Goal: Navigation & Orientation: Find specific page/section

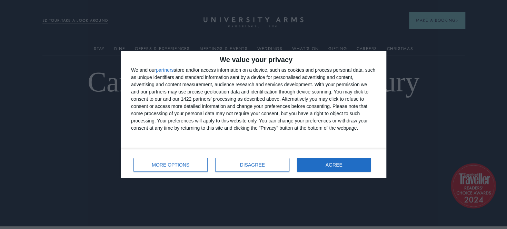
scroll to position [3, 0]
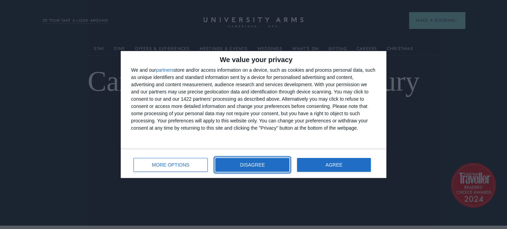
click at [260, 166] on span "DISAGREE" at bounding box center [252, 165] width 25 height 5
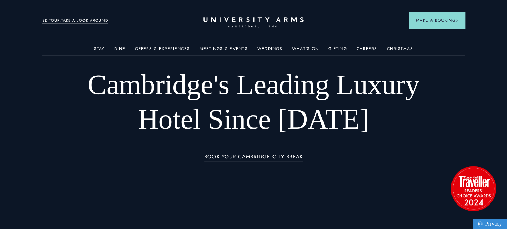
scroll to position [0, 0]
click at [99, 48] on link "Stay" at bounding box center [99, 50] width 11 height 9
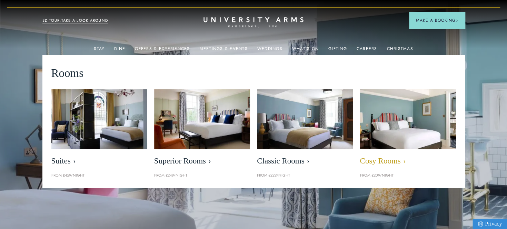
click at [366, 160] on span "Cosy Rooms" at bounding box center [408, 161] width 96 height 10
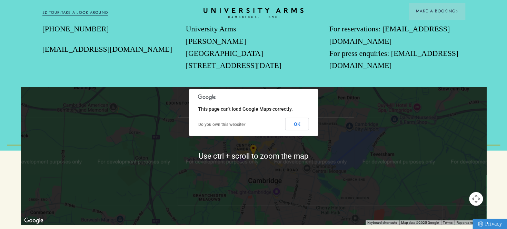
scroll to position [706, 0]
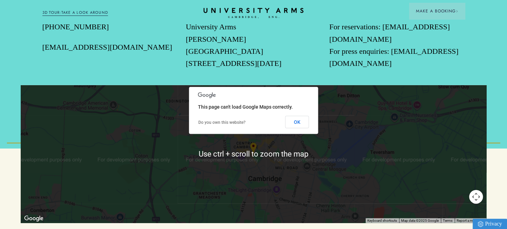
click at [262, 147] on div at bounding box center [254, 154] width 466 height 138
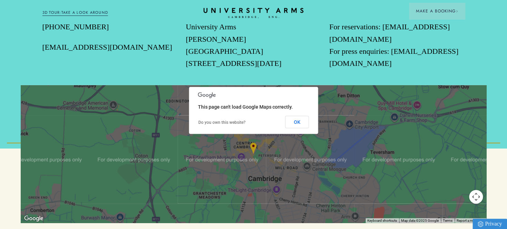
click at [253, 142] on div at bounding box center [254, 154] width 466 height 138
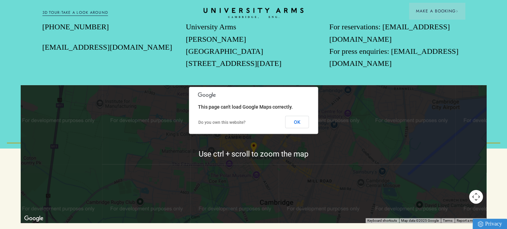
scroll to position [713, 0]
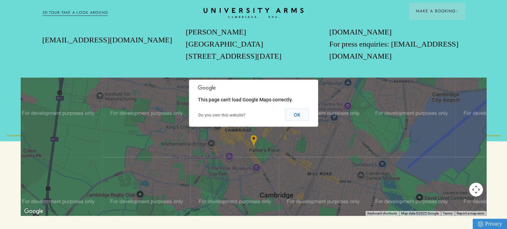
click at [298, 109] on button "OK" at bounding box center [297, 115] width 24 height 12
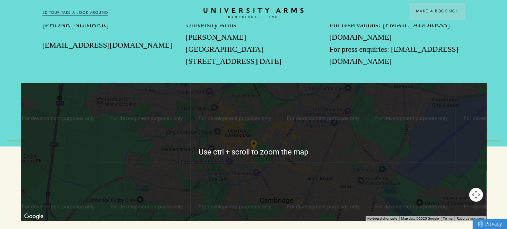
scroll to position [706, 0]
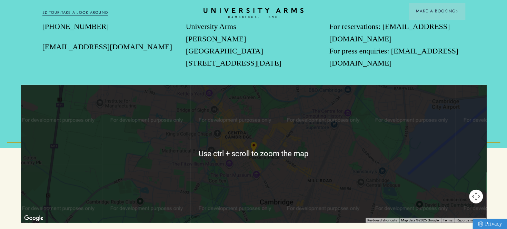
click at [303, 144] on div at bounding box center [254, 154] width 466 height 138
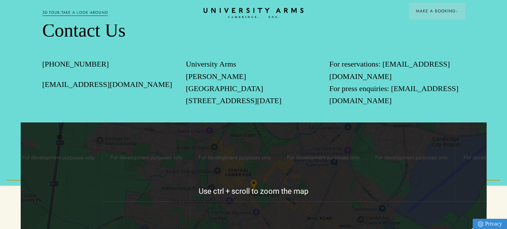
scroll to position [661, 0]
